Goal: Transaction & Acquisition: Subscribe to service/newsletter

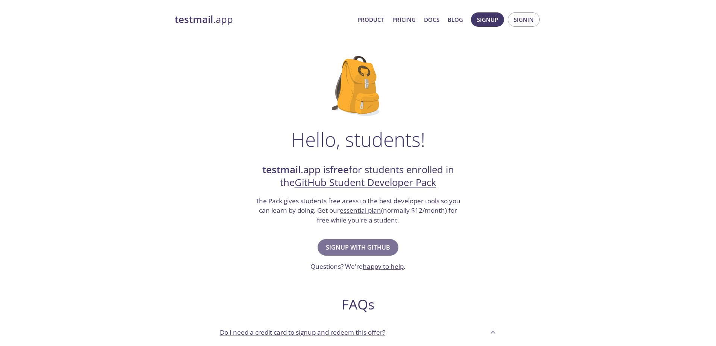
click at [367, 247] on span "Signup with GitHub" at bounding box center [358, 247] width 64 height 11
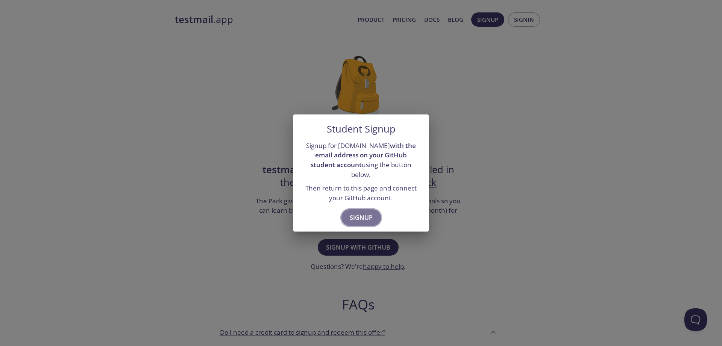
click at [364, 212] on span "Signup" at bounding box center [361, 217] width 23 height 11
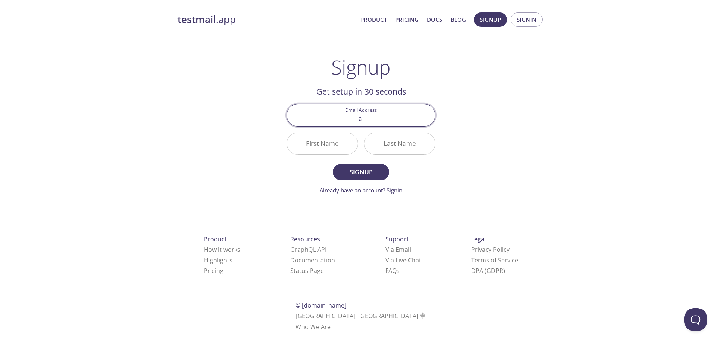
type input "al"
click at [306, 144] on input "First Name" at bounding box center [322, 143] width 71 height 21
type input "Aliki"
click at [391, 140] on input "Last Name" at bounding box center [399, 143] width 71 height 21
type input "tsi"
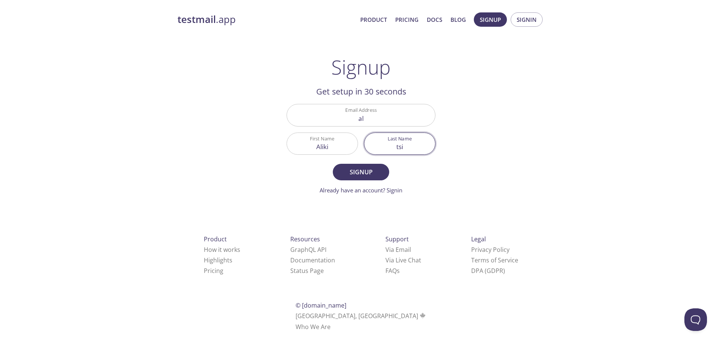
click at [333, 164] on button "Signup" at bounding box center [361, 172] width 56 height 17
click at [387, 126] on input "al" at bounding box center [361, 114] width 148 height 21
type input "[EMAIL_ADDRESS][DOMAIN_NAME]"
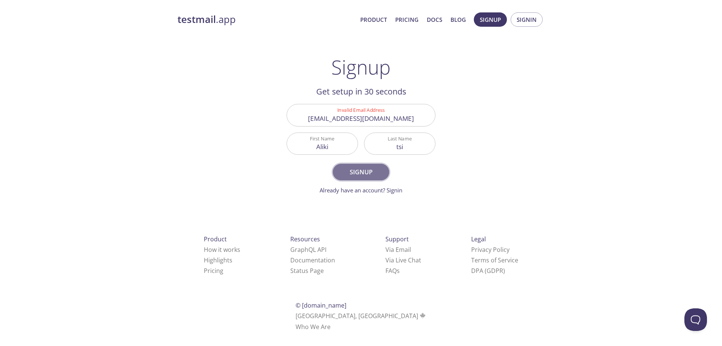
click at [368, 167] on span "Signup" at bounding box center [361, 172] width 40 height 11
